Goal: Transaction & Acquisition: Purchase product/service

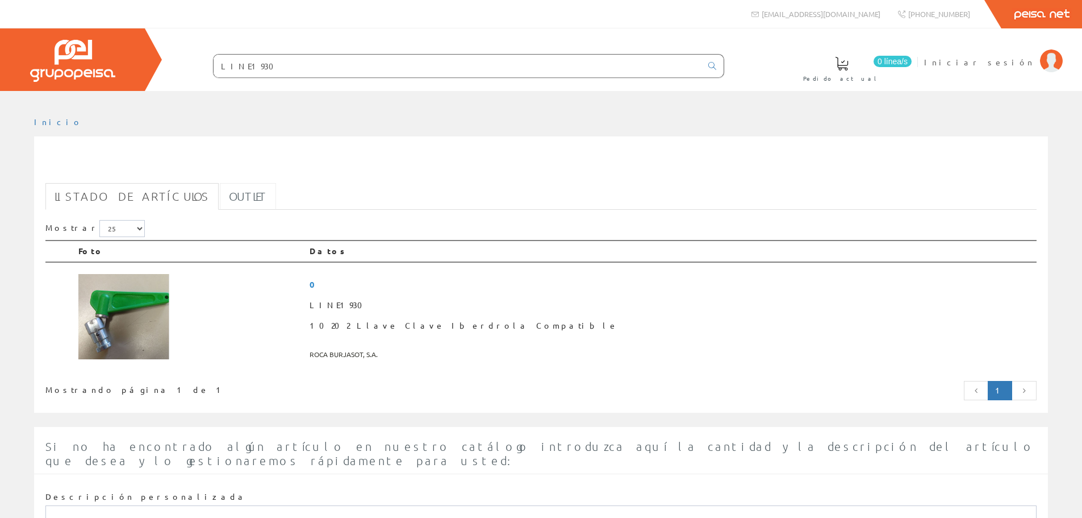
click at [220, 205] on link "Outlet" at bounding box center [248, 196] width 56 height 27
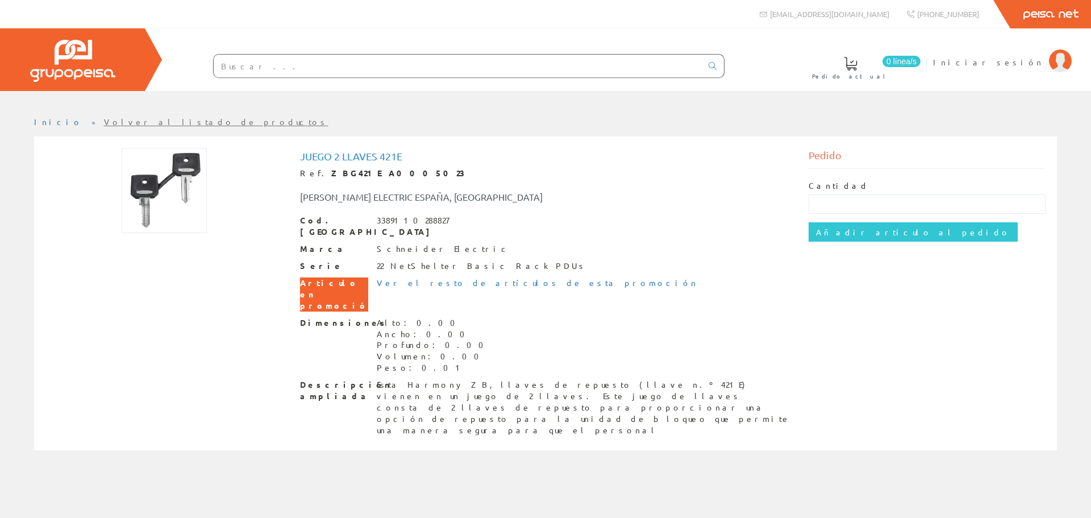
drag, startPoint x: 693, startPoint y: 218, endPoint x: 695, endPoint y: 212, distance: 6.1
click at [693, 218] on div "Cod. Barras 3389110288827" at bounding box center [545, 226] width 491 height 23
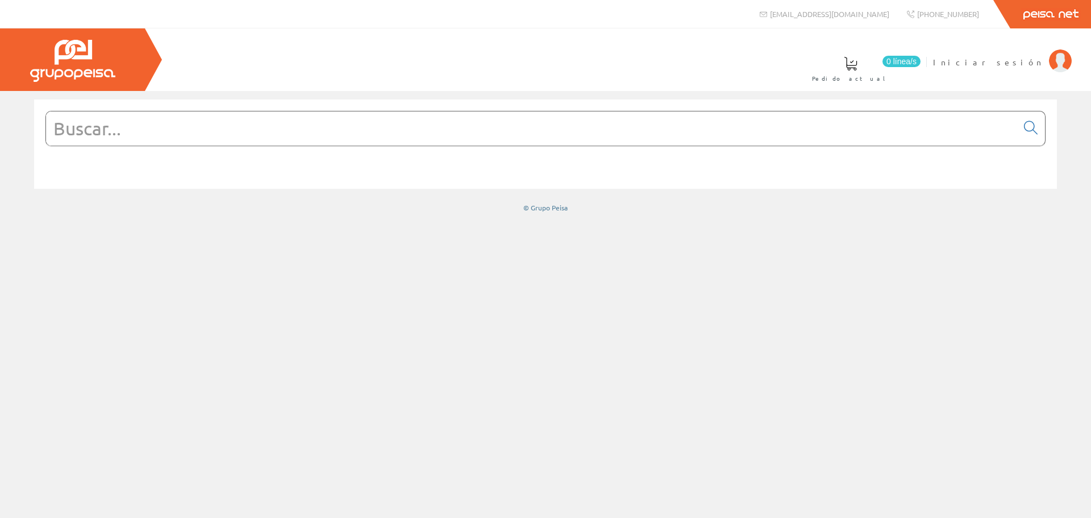
click at [373, 139] on input "text" at bounding box center [531, 128] width 971 height 34
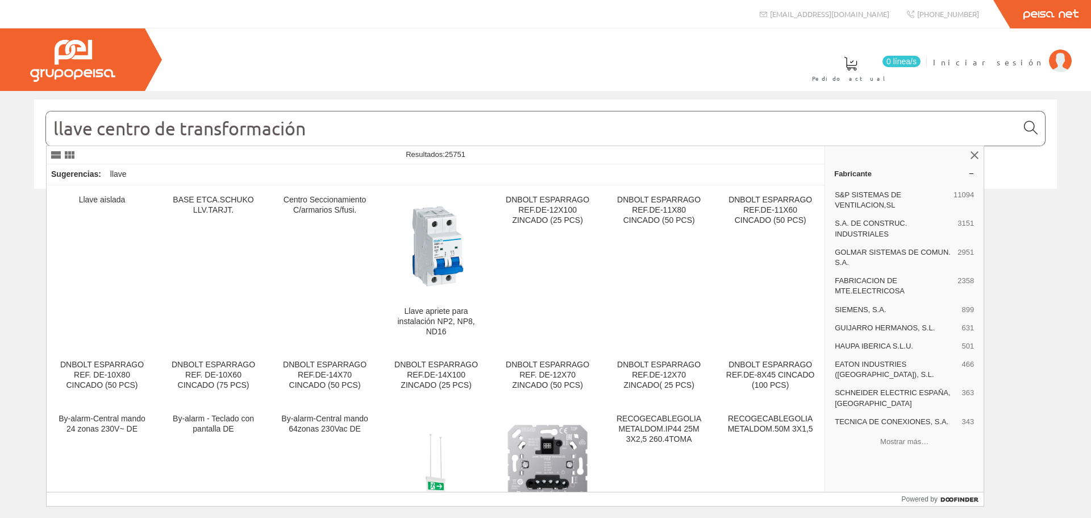
type input "llave centro de transformación"
click at [1037, 125] on link at bounding box center [1030, 129] width 28 height 28
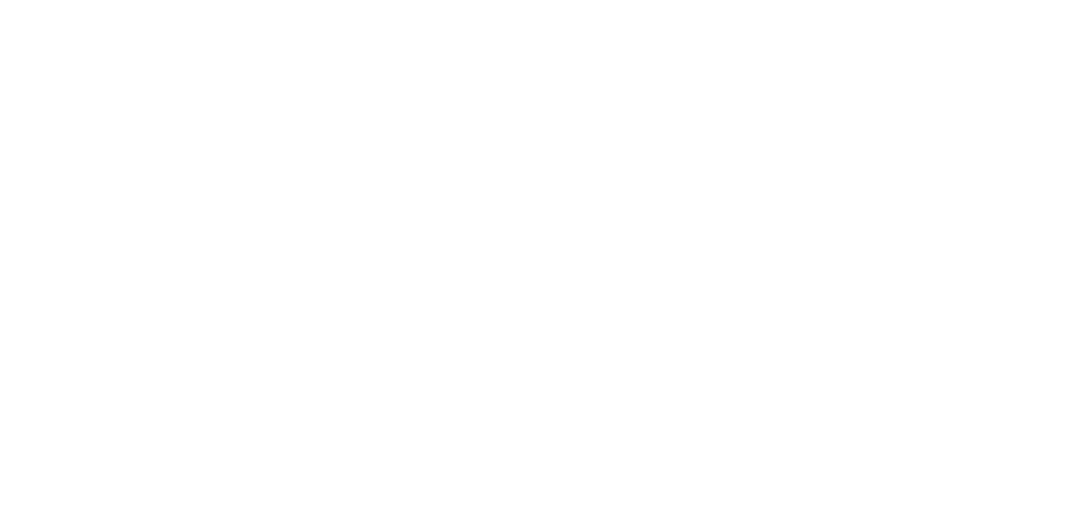
click at [0, 0] on html at bounding box center [0, 0] width 0 height 0
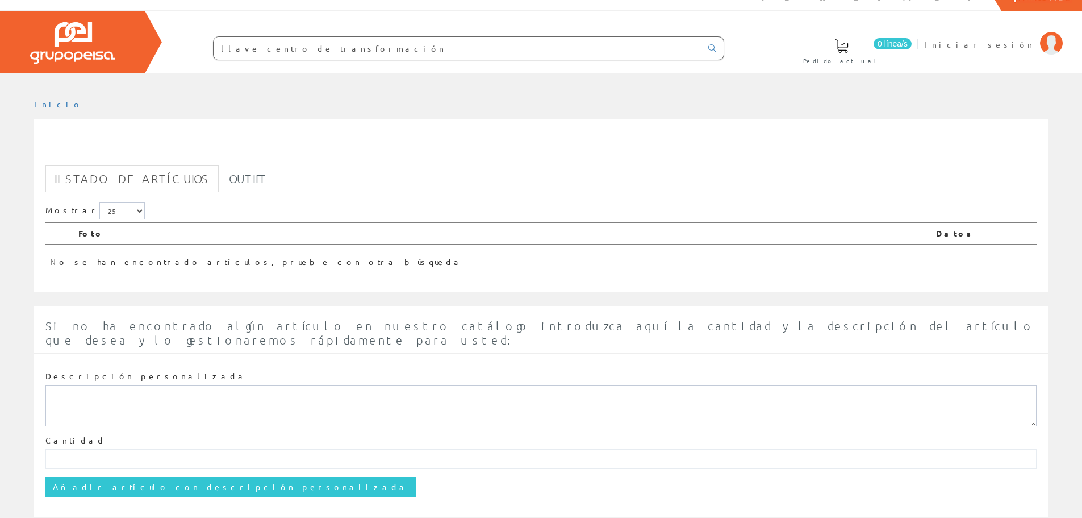
scroll to position [35, 0]
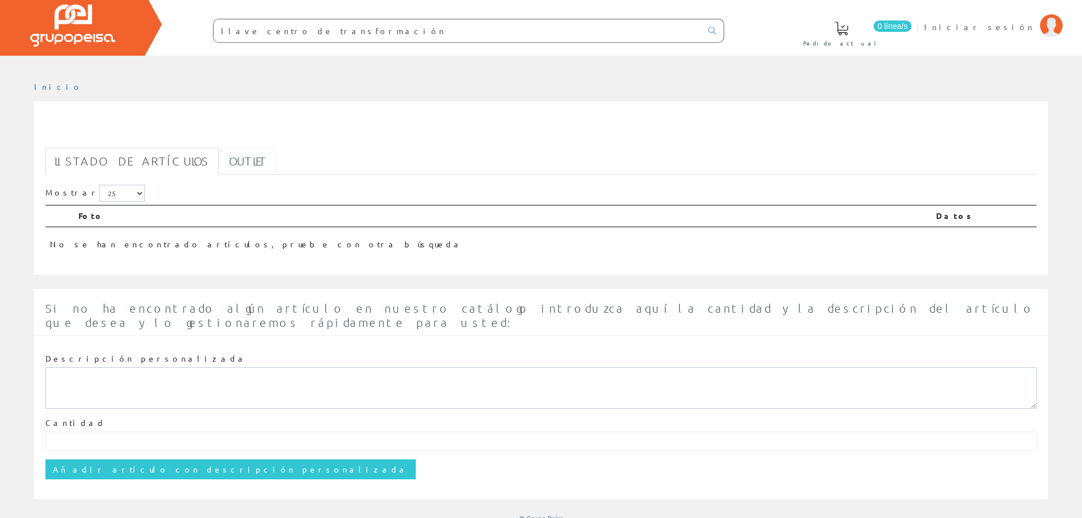
click at [220, 172] on link "Outlet" at bounding box center [248, 161] width 56 height 27
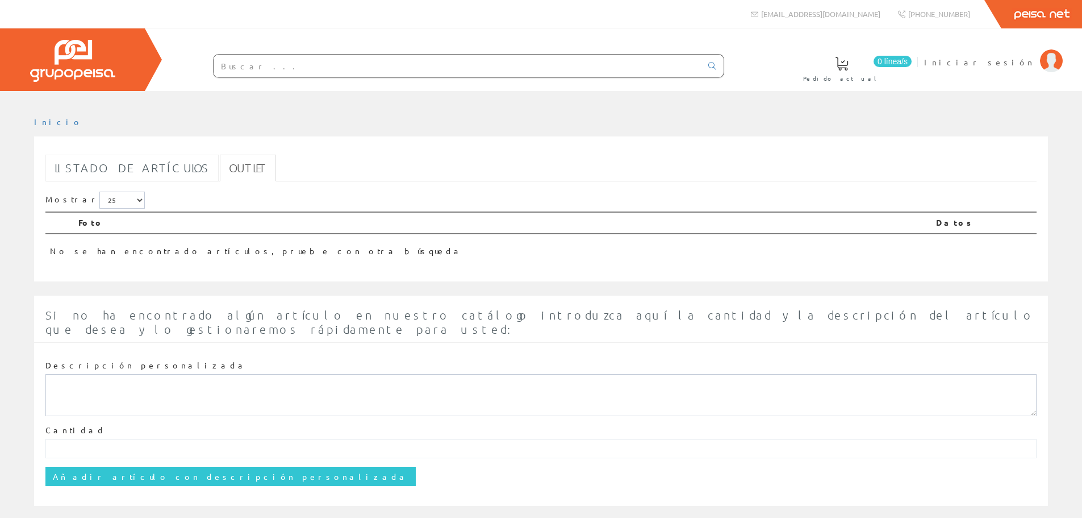
click at [153, 167] on link "Listado de artículos" at bounding box center [131, 168] width 173 height 27
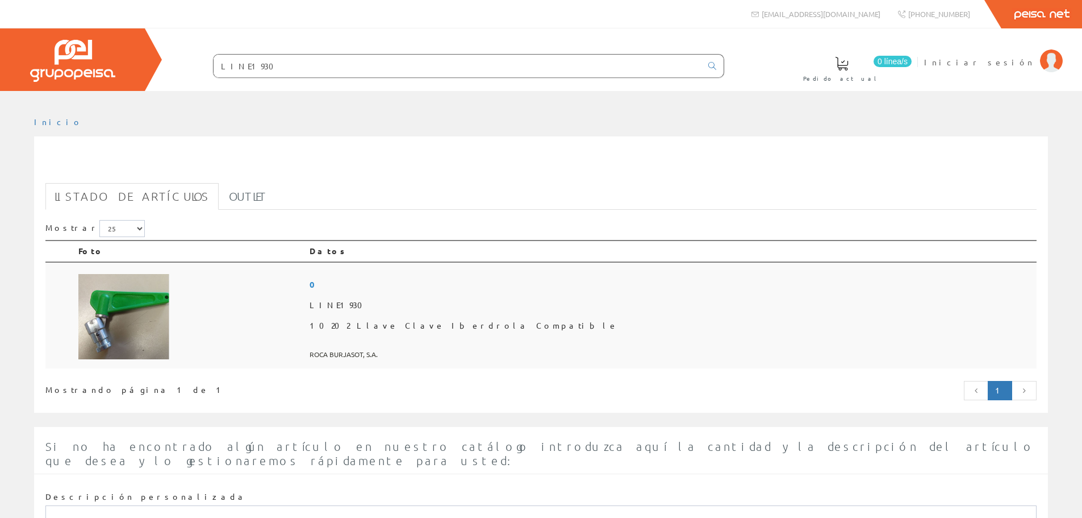
click at [119, 310] on img at bounding box center [123, 316] width 91 height 85
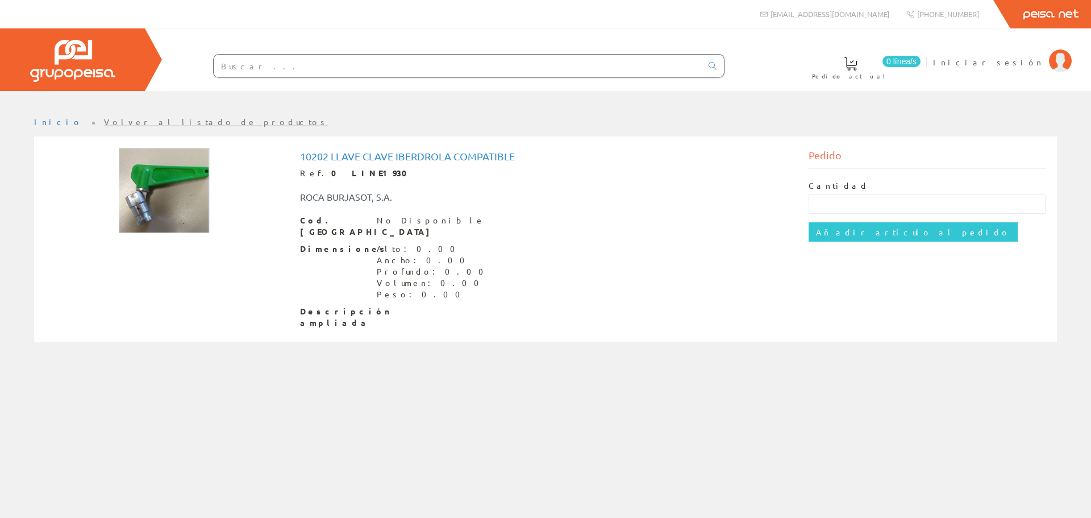
click at [148, 185] on img at bounding box center [164, 190] width 91 height 85
click at [466, 152] on h1 "10202 Llave Clave Iberdrola Compatible" at bounding box center [545, 156] width 491 height 11
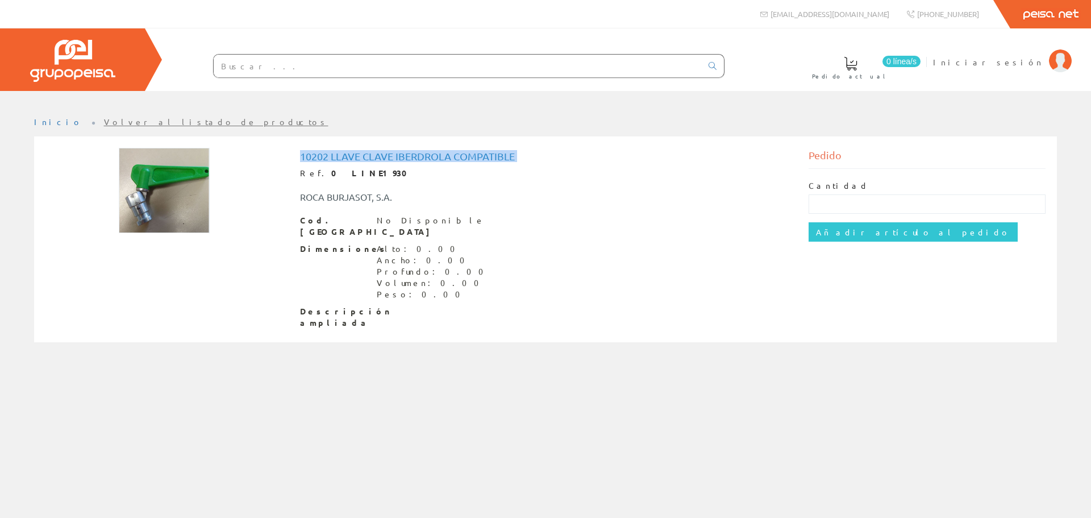
click at [466, 152] on h1 "10202 Llave Clave Iberdrola Compatible" at bounding box center [545, 156] width 491 height 11
click at [405, 202] on div "ROCA BURJASOT, S.A." at bounding box center [439, 196] width 297 height 13
click at [214, 166] on div at bounding box center [163, 190] width 237 height 85
click at [182, 185] on img at bounding box center [164, 190] width 91 height 85
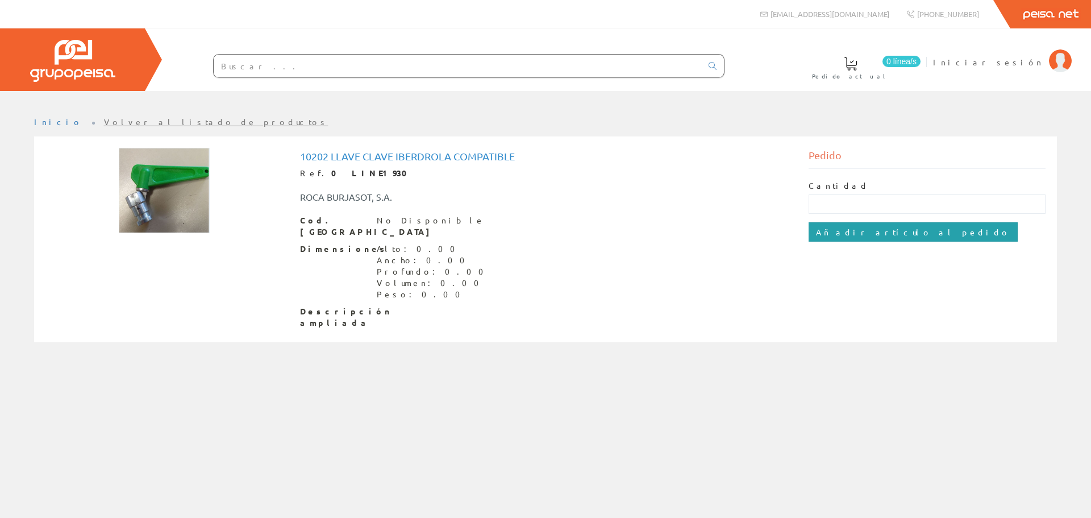
click at [875, 232] on input "Añadir artículo al pedido" at bounding box center [912, 231] width 209 height 19
